Goal: Task Accomplishment & Management: Use online tool/utility

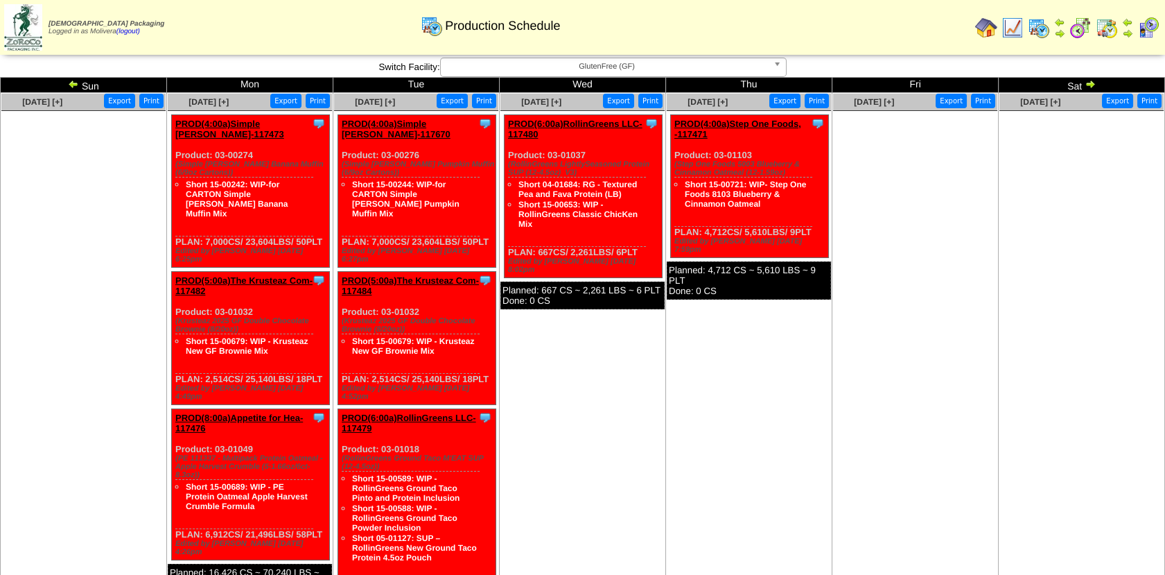
click at [70, 78] on img at bounding box center [73, 83] width 11 height 11
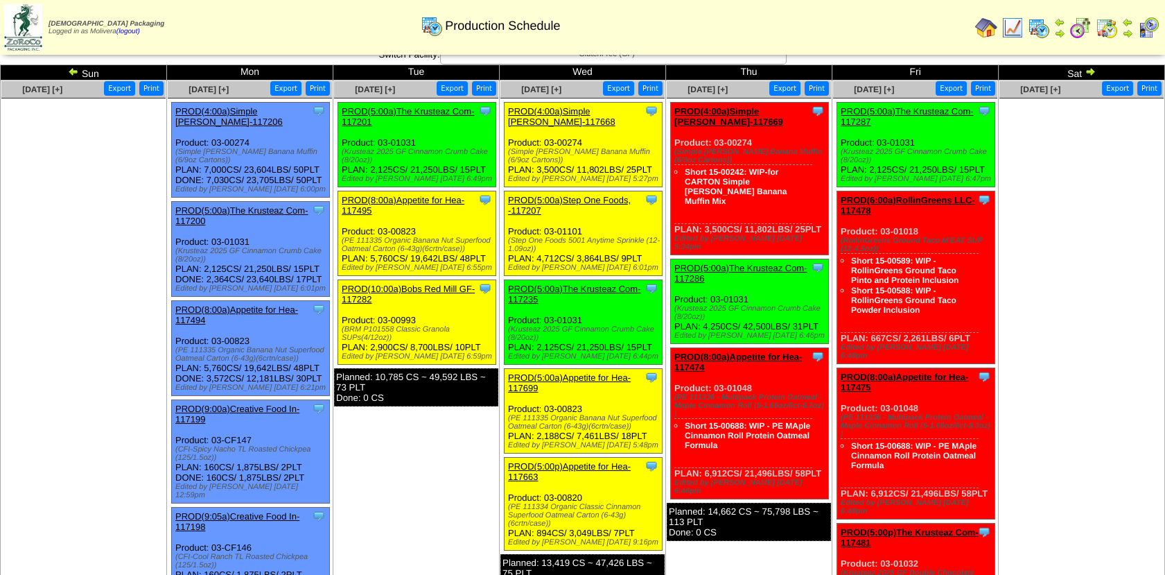
scroll to position [6, 0]
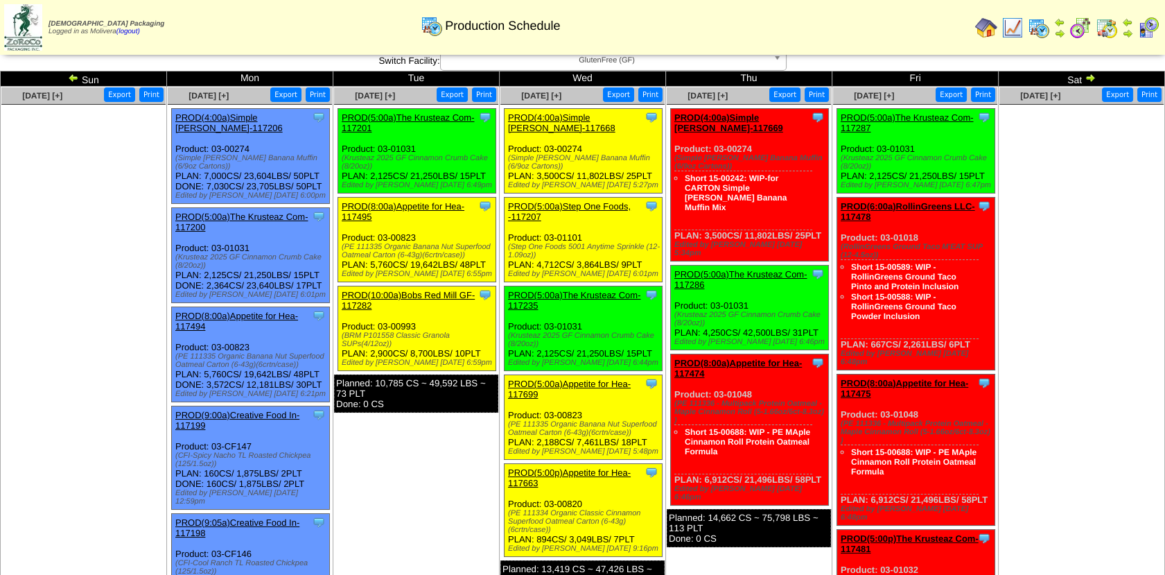
drag, startPoint x: 508, startPoint y: 390, endPoint x: 654, endPoint y: 415, distance: 147.7
click at [654, 415] on div "Clone Item PROD(5:00a)Appetite for Hea-117699 Appetite for Healthy Living Sched…" at bounding box center [584, 417] width 158 height 85
copy div "Product: 03-00823 (PE 111335 Organic Banana Nut Superfood Oatmeal Carton (6-43g…"
drag, startPoint x: 505, startPoint y: 474, endPoint x: 640, endPoint y: 509, distance: 138.9
click at [640, 509] on div "Clone Item PROD(5:00p)Appetite for Hea-117663 Appetite for Healthy Living Sched…" at bounding box center [584, 510] width 158 height 93
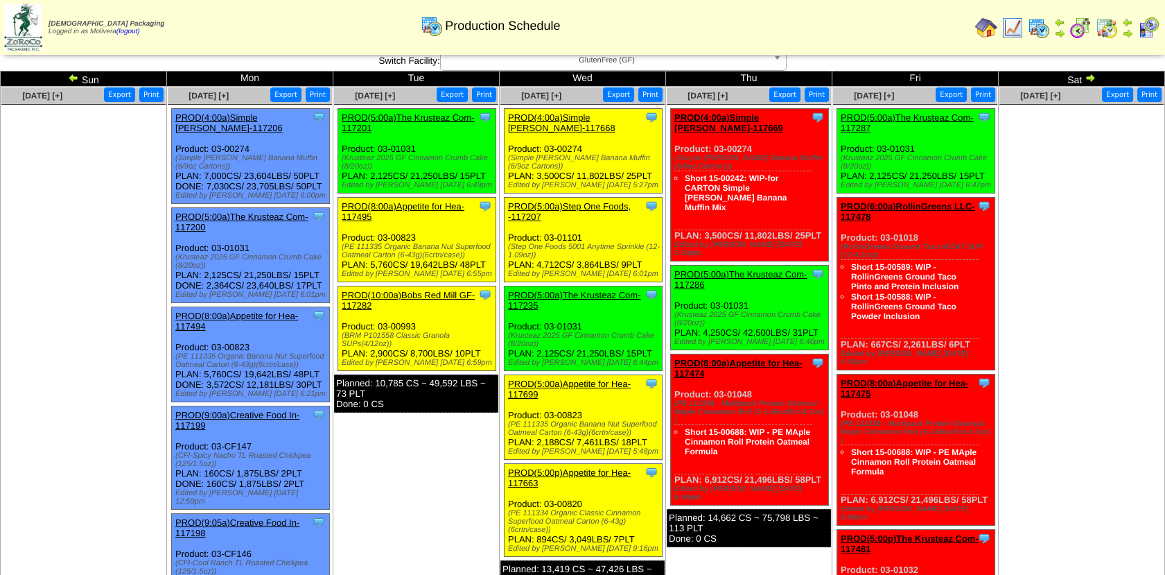
copy div "Product: 03-00820 (PE 111334 Organic Classic Cinnamon Superfood Oatmeal Carton …"
